Goal: Task Accomplishment & Management: Manage account settings

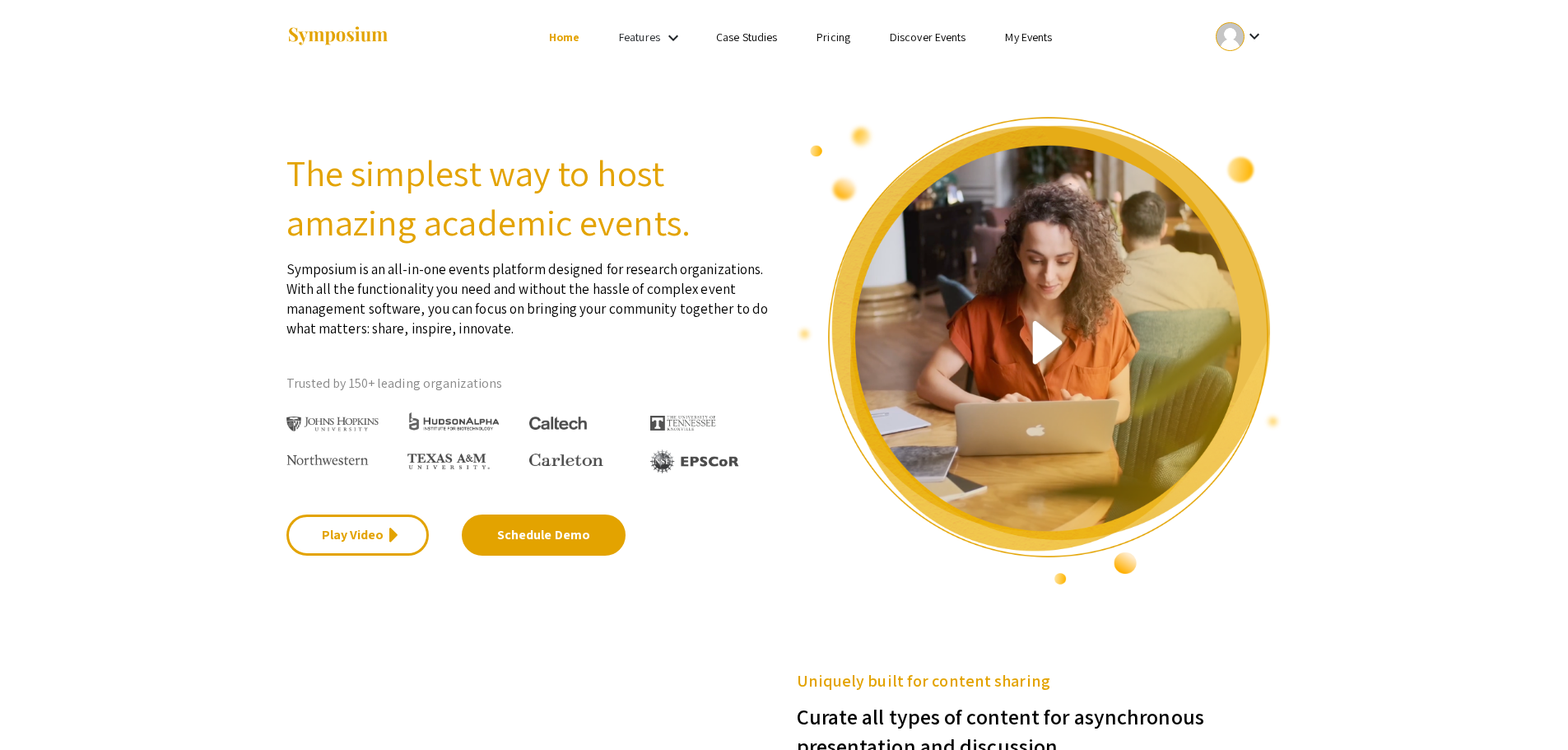
click at [1031, 45] on li "My Events" at bounding box center [1029, 37] width 87 height 19
click at [1031, 38] on link "My Events" at bounding box center [1029, 37] width 47 height 14
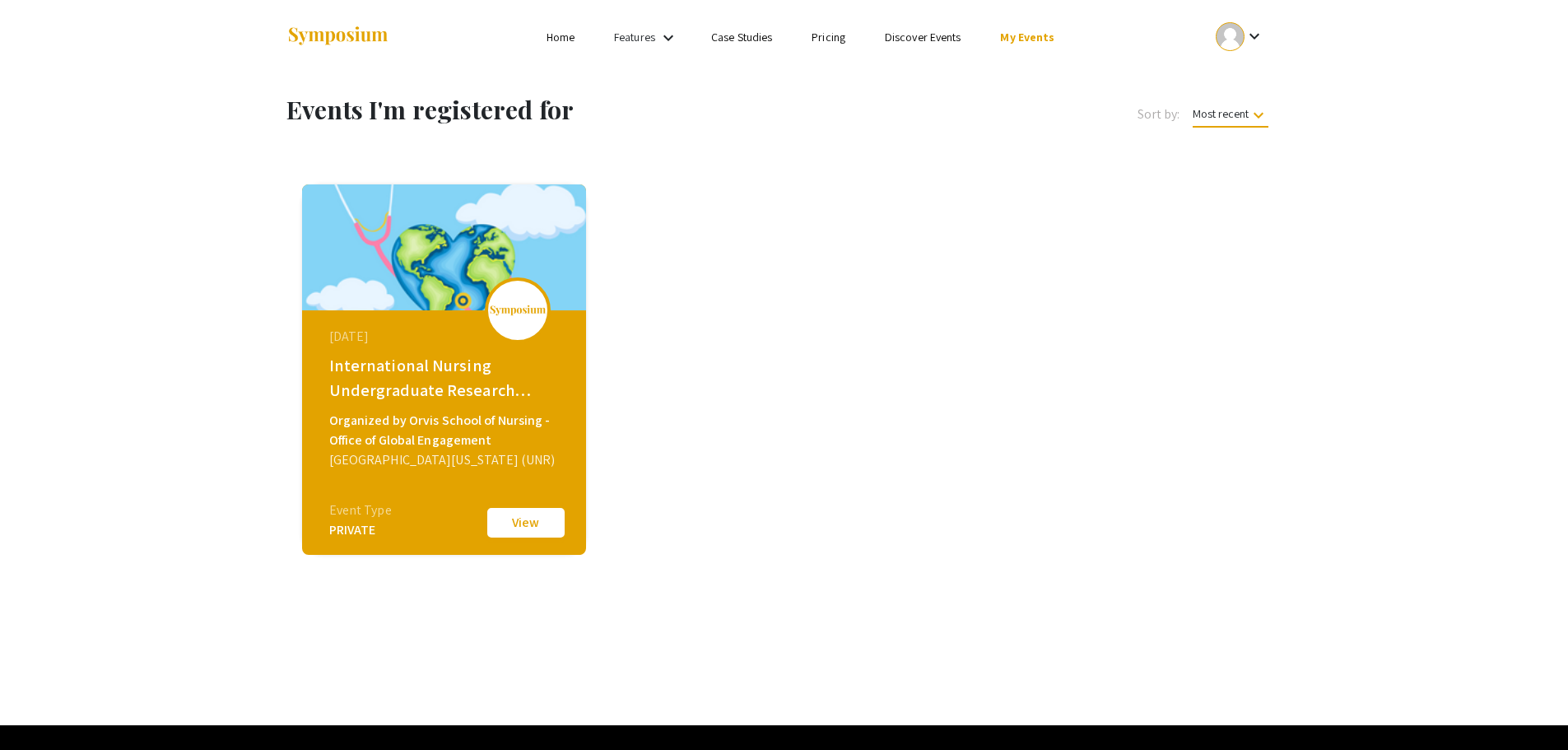
click at [536, 528] on button "View" at bounding box center [525, 523] width 82 height 35
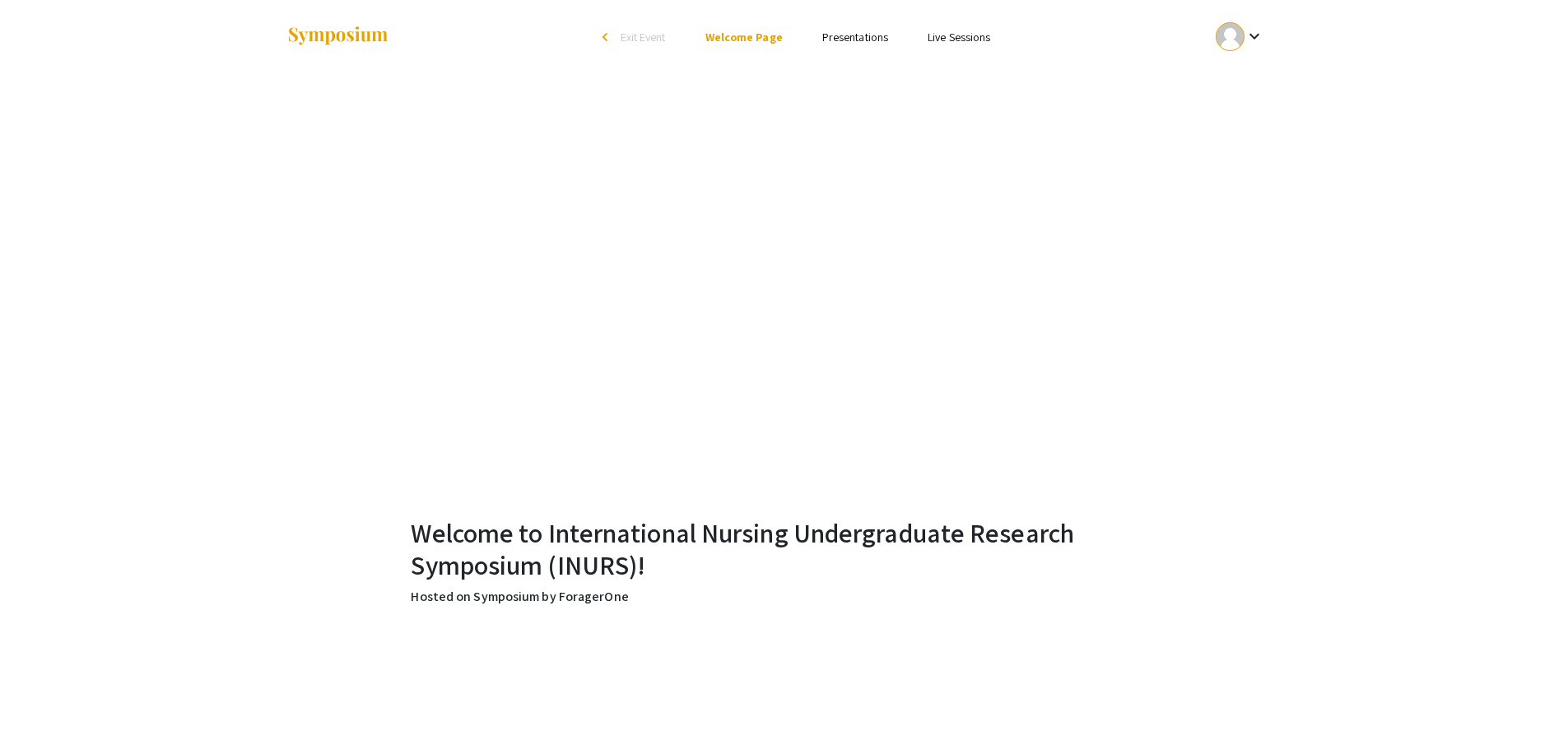
click at [861, 37] on link "Presentations" at bounding box center [855, 37] width 66 height 14
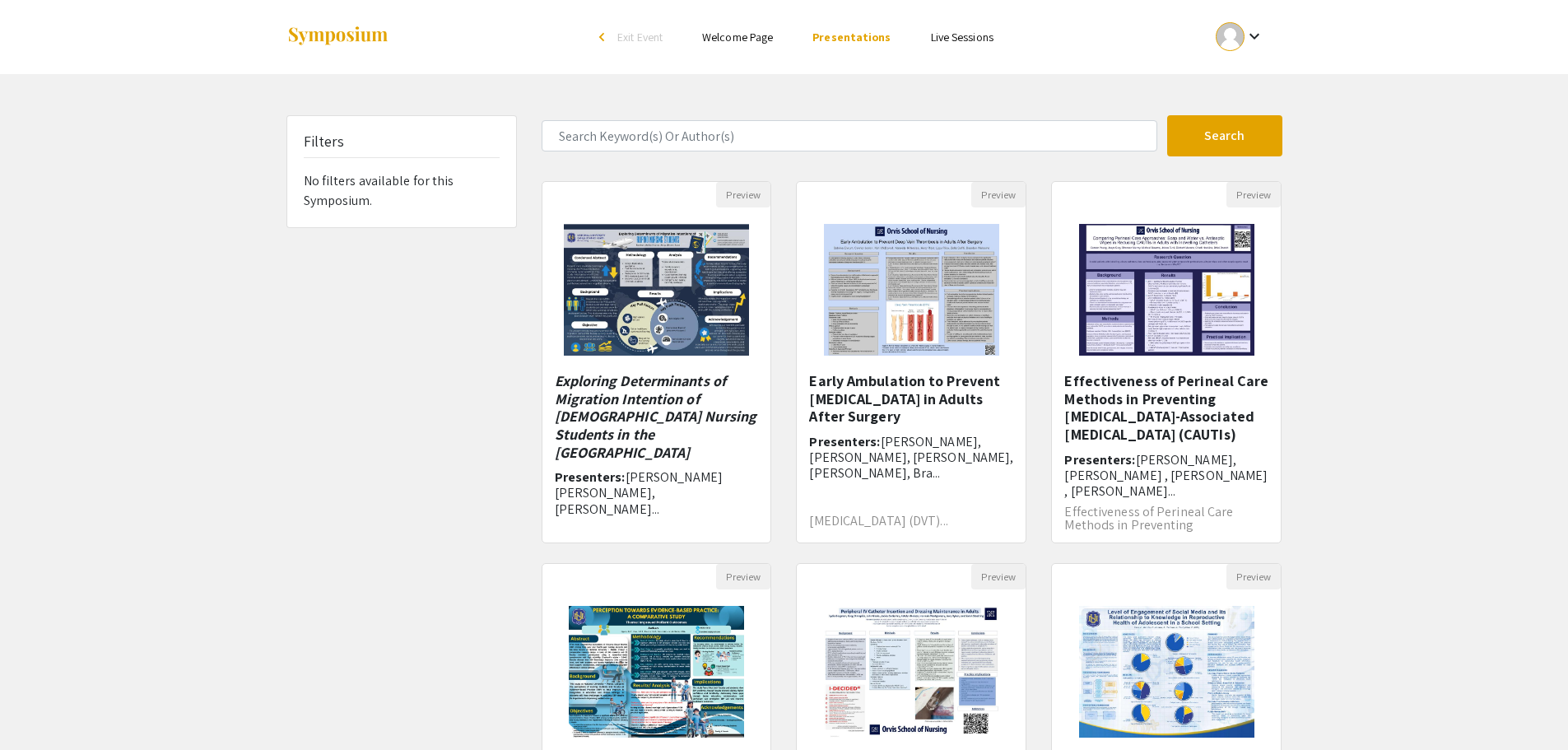
click at [1237, 28] on div at bounding box center [1230, 37] width 29 height 29
click at [1267, 75] on button "My Account" at bounding box center [1249, 81] width 101 height 40
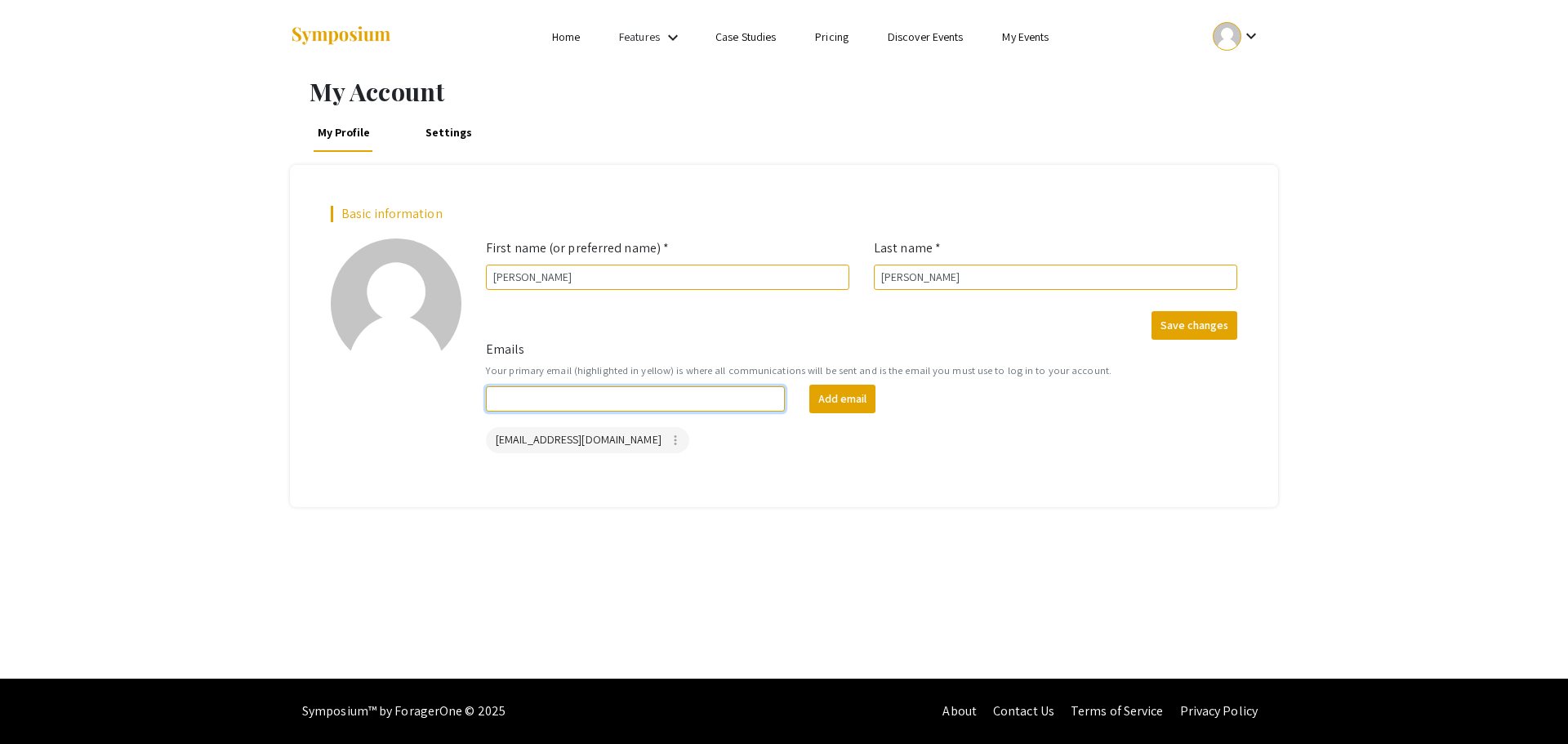
click at [663, 400] on input "Emails" at bounding box center [636, 399] width 299 height 25
type input "cyingling@unr.edu"
drag, startPoint x: 657, startPoint y: 397, endPoint x: 257, endPoint y: 295, distance: 412.8
click at [277, 317] on div "My Account My Profile Settings Basic information add_a_photo Click to update pr…" at bounding box center [784, 376] width 1568 height 605
click at [552, 38] on link "Home" at bounding box center [566, 36] width 28 height 14
